Goal: Consume media (video, audio): Consume media (video, audio)

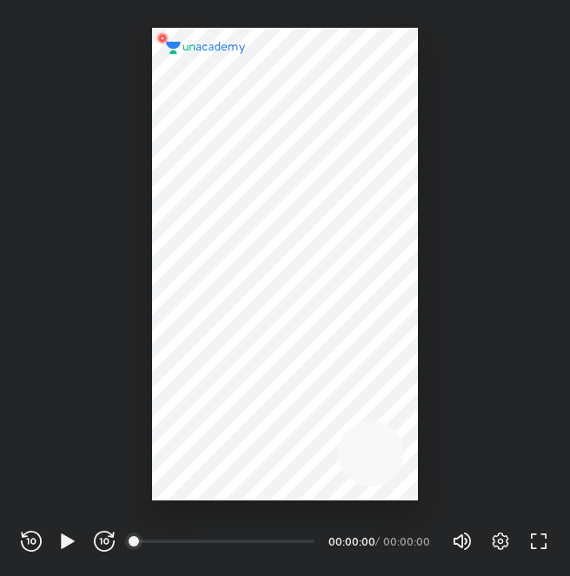
scroll to position [576, 570]
click at [70, 550] on icon "button" at bounding box center [67, 541] width 21 height 21
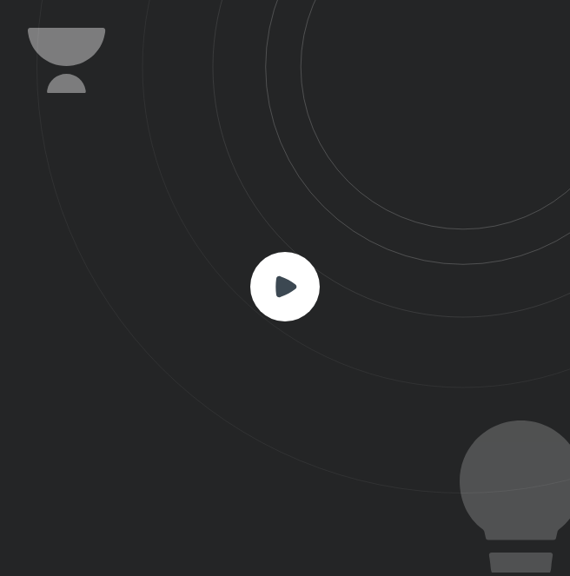
click at [263, 484] on icon at bounding box center [304, 247] width 534 height 494
drag, startPoint x: 247, startPoint y: 380, endPoint x: 254, endPoint y: 338, distance: 42.3
click at [252, 342] on icon at bounding box center [304, 247] width 534 height 494
click at [280, 279] on icon at bounding box center [286, 286] width 21 height 21
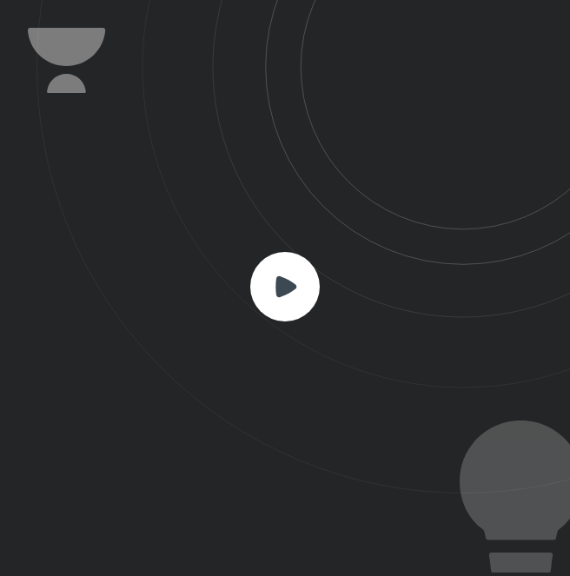
click at [280, 279] on icon at bounding box center [286, 286] width 21 height 21
drag, startPoint x: 280, startPoint y: 279, endPoint x: 207, endPoint y: 327, distance: 87.3
click at [207, 327] on icon at bounding box center [304, 247] width 534 height 494
drag, startPoint x: 207, startPoint y: 327, endPoint x: 306, endPoint y: 320, distance: 99.4
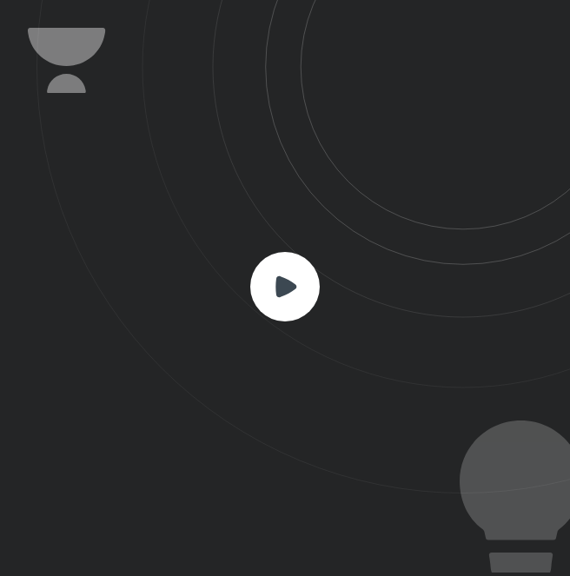
click at [212, 329] on icon at bounding box center [304, 247] width 534 height 494
click at [306, 320] on icon at bounding box center [285, 287] width 70 height 70
